Goal: Check status: Check status

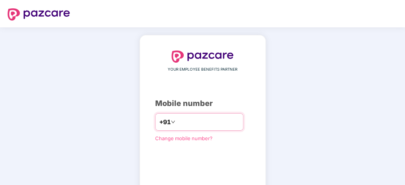
click at [182, 125] on input "number" at bounding box center [208, 122] width 62 height 12
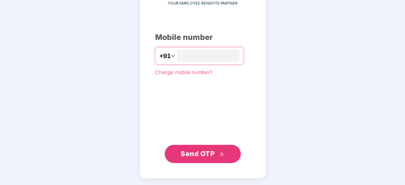
type input "**********"
click at [192, 154] on span "Send OTP" at bounding box center [198, 154] width 34 height 8
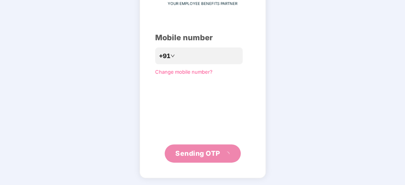
scroll to position [62, 0]
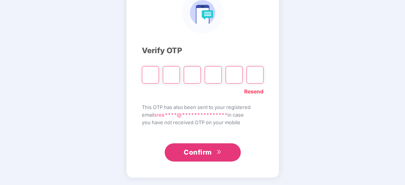
type input "*"
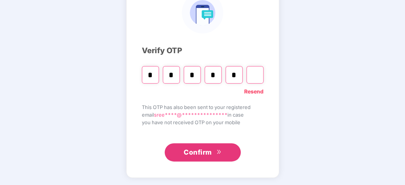
type input "*"
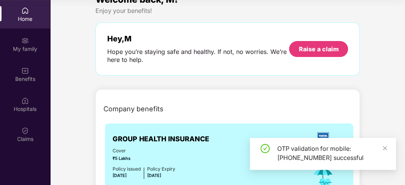
scroll to position [25, 0]
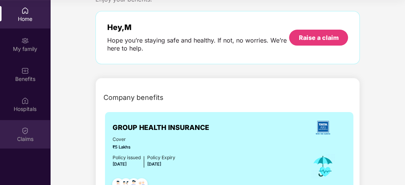
click at [25, 131] on img at bounding box center [25, 131] width 8 height 8
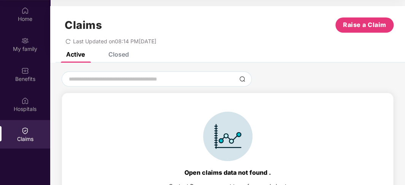
click at [118, 56] on div "Closed" at bounding box center [118, 55] width 21 height 8
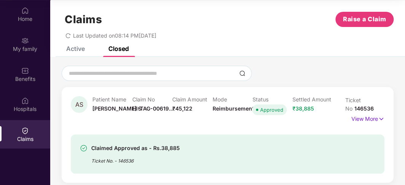
scroll to position [11, 0]
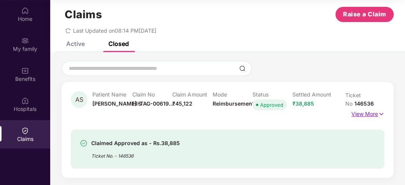
click at [382, 112] on img at bounding box center [381, 114] width 6 height 8
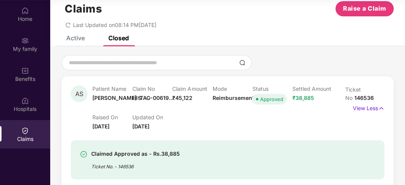
scroll to position [5, 0]
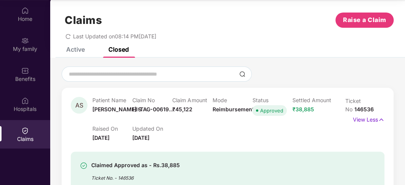
click at [224, 110] on span "Reimbursement" at bounding box center [232, 109] width 41 height 6
click at [361, 120] on p "View Less" at bounding box center [369, 119] width 32 height 10
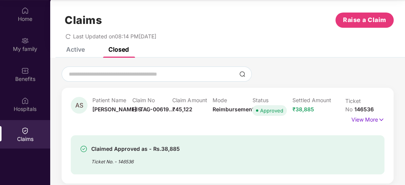
scroll to position [11, 0]
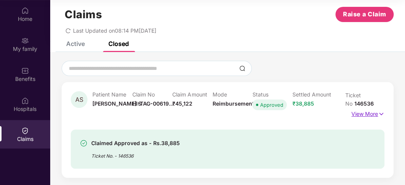
click at [362, 113] on p "View More" at bounding box center [368, 113] width 33 height 10
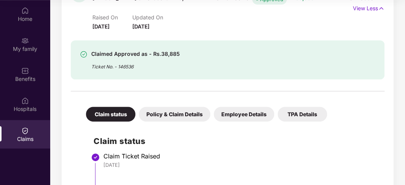
scroll to position [127, 0]
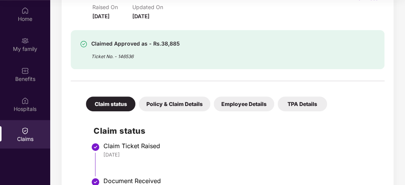
click at [177, 105] on div "Policy & Claim Details" at bounding box center [175, 104] width 72 height 15
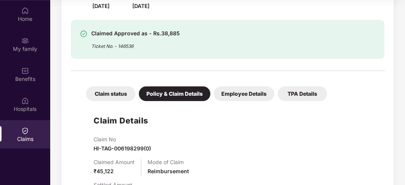
scroll to position [90, 0]
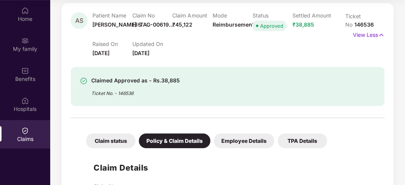
click at [298, 138] on div "TPA Details" at bounding box center [302, 141] width 49 height 15
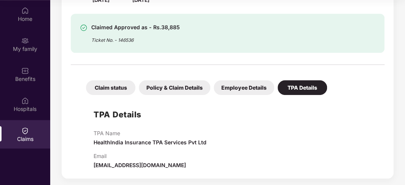
scroll to position [144, 0]
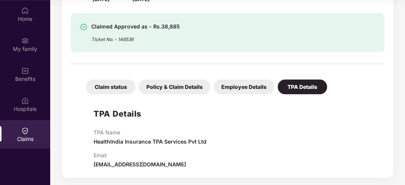
click at [258, 92] on div "Employee Details" at bounding box center [244, 87] width 60 height 15
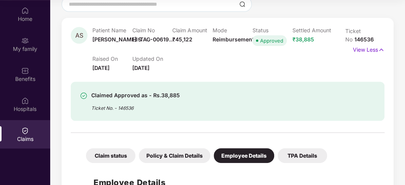
scroll to position [0, 0]
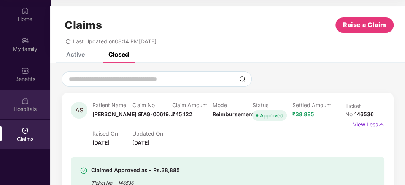
click at [26, 105] on div "Hospitals" at bounding box center [25, 109] width 50 height 8
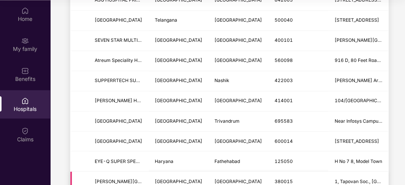
scroll to position [533, 0]
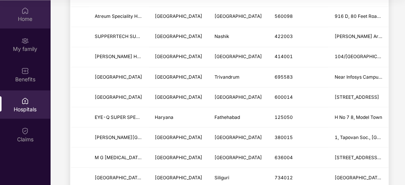
click at [25, 24] on div "Home" at bounding box center [25, 14] width 50 height 29
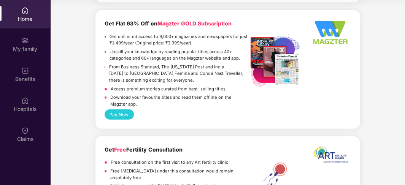
scroll to position [786, 0]
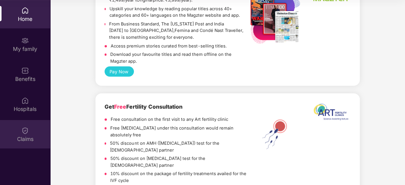
click at [29, 135] on div "Claims" at bounding box center [25, 139] width 50 height 8
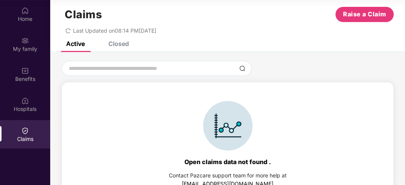
scroll to position [17, 0]
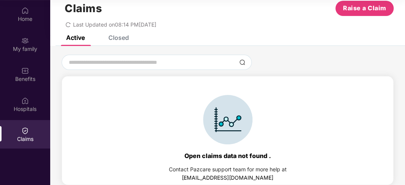
click at [218, 115] on img at bounding box center [227, 119] width 49 height 49
click at [116, 39] on div "Closed" at bounding box center [118, 38] width 21 height 8
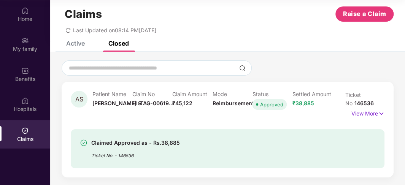
scroll to position [11, 0]
click at [81, 100] on span "AS" at bounding box center [79, 100] width 8 height 6
click at [107, 104] on span "[PERSON_NAME] S" at bounding box center [116, 103] width 49 height 6
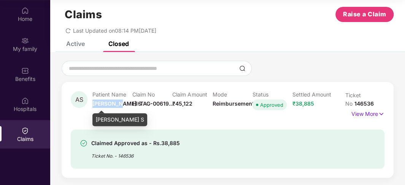
click at [107, 104] on span "[PERSON_NAME] S" at bounding box center [116, 103] width 49 height 6
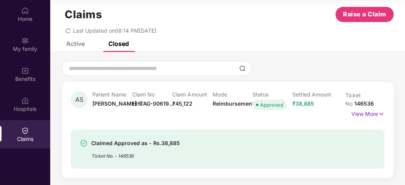
click at [142, 102] on span "HI-TAG-00619..." at bounding box center [152, 103] width 41 height 6
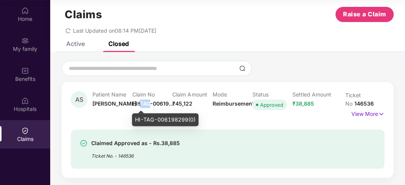
click at [142, 102] on span "HI-TAG-00619..." at bounding box center [152, 103] width 41 height 6
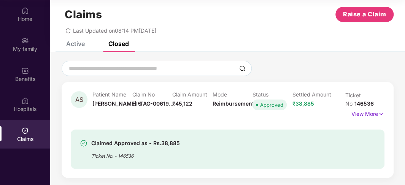
click at [230, 104] on span "Reimbursement" at bounding box center [232, 103] width 41 height 6
drag, startPoint x: 230, startPoint y: 104, endPoint x: 262, endPoint y: 103, distance: 32.4
click at [230, 104] on span "Reimbursement" at bounding box center [232, 103] width 41 height 6
click at [273, 108] on div "Approved" at bounding box center [271, 105] width 23 height 8
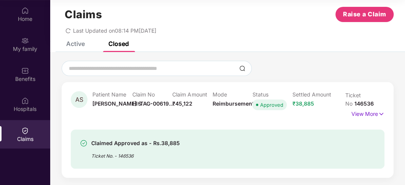
click at [296, 101] on span "₹38,885" at bounding box center [303, 103] width 22 height 6
click at [349, 102] on span "Ticket No" at bounding box center [353, 99] width 16 height 15
click at [366, 115] on p "View More" at bounding box center [368, 113] width 33 height 10
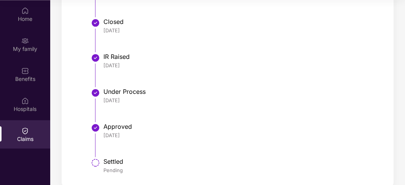
scroll to position [436, 0]
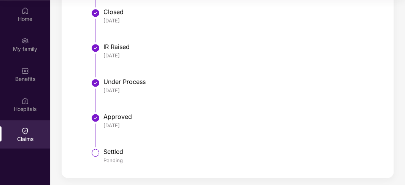
drag, startPoint x: 108, startPoint y: 124, endPoint x: 148, endPoint y: 132, distance: 40.5
click at [148, 132] on li "Approved [DATE]" at bounding box center [235, 133] width 283 height 35
drag, startPoint x: 134, startPoint y: 155, endPoint x: 82, endPoint y: 123, distance: 60.5
click at [161, 133] on li "Approved [DATE]" at bounding box center [235, 133] width 283 height 35
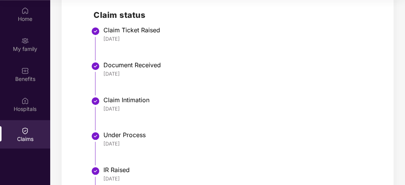
scroll to position [183, 0]
